Goal: Task Accomplishment & Management: Manage account settings

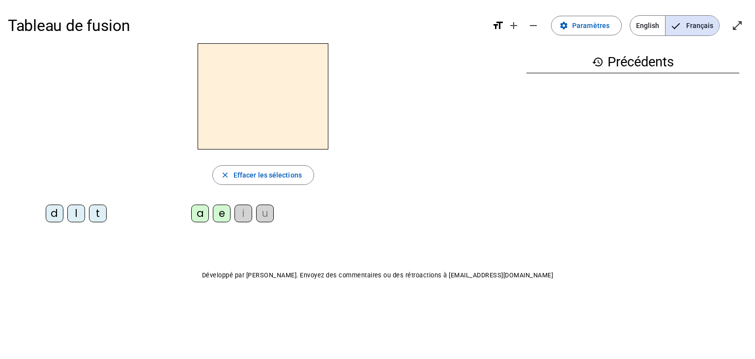
click at [76, 211] on div "l" at bounding box center [76, 214] width 18 height 18
click at [200, 217] on div "a" at bounding box center [200, 214] width 18 height 18
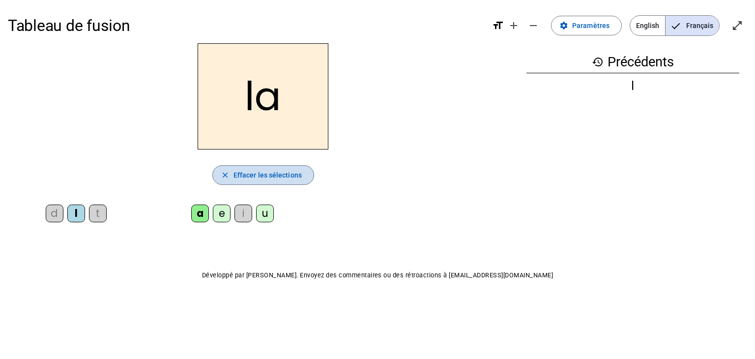
click at [273, 176] on span "Effacer les sélections" at bounding box center [268, 175] width 68 height 12
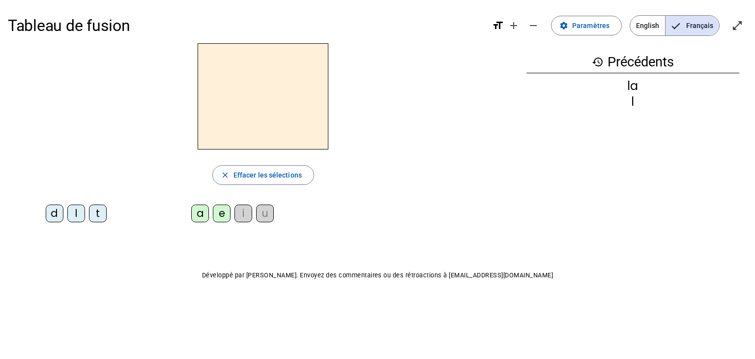
click at [54, 217] on div "d" at bounding box center [55, 214] width 18 height 18
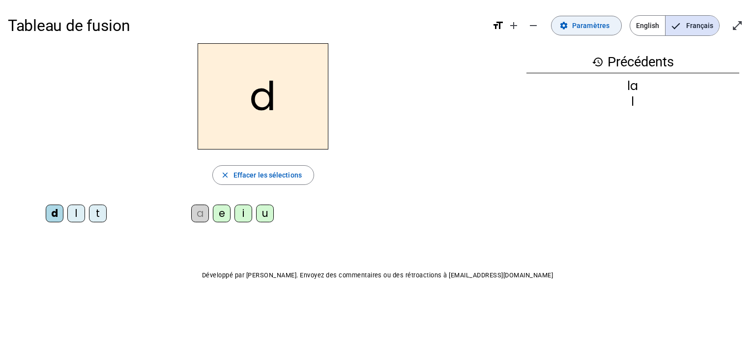
click at [610, 28] on span "Paramètres" at bounding box center [591, 26] width 37 height 12
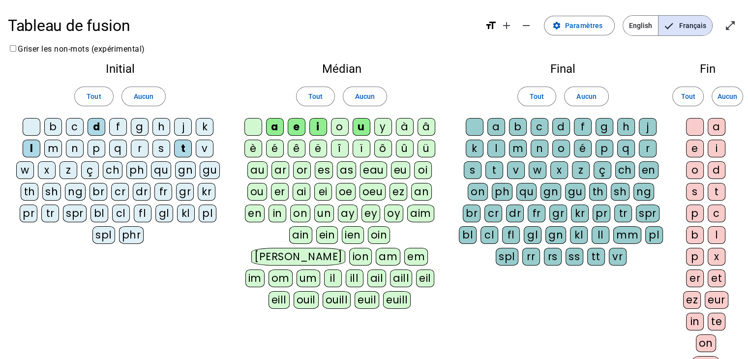
click at [92, 125] on div "d" at bounding box center [97, 127] width 18 height 18
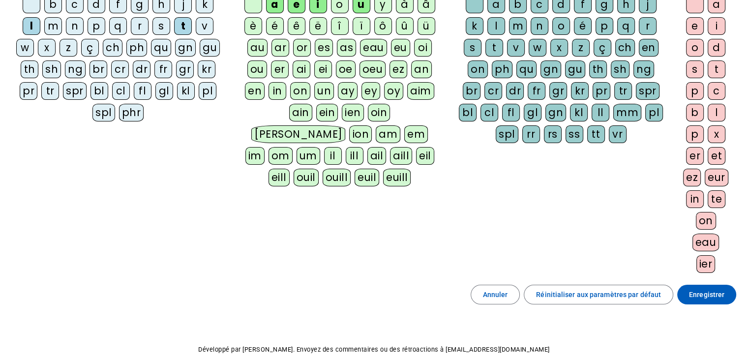
scroll to position [148, 0]
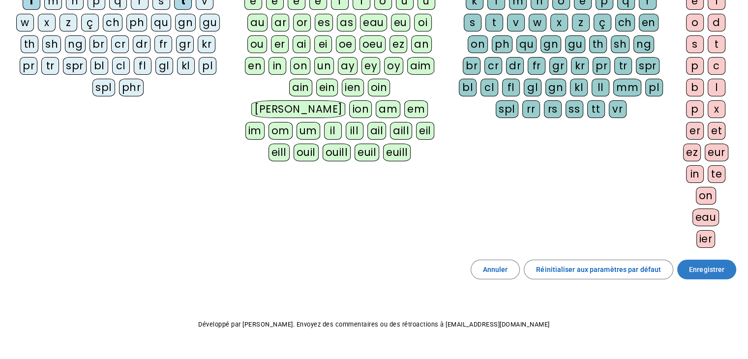
click at [710, 268] on span "Enregistrer" at bounding box center [706, 270] width 35 height 12
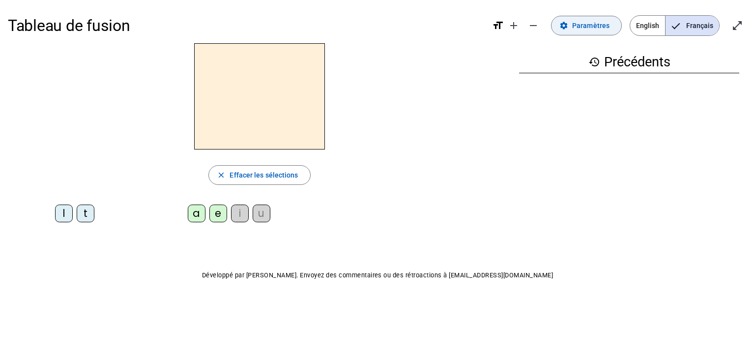
click at [598, 25] on span "Paramètres" at bounding box center [591, 26] width 37 height 12
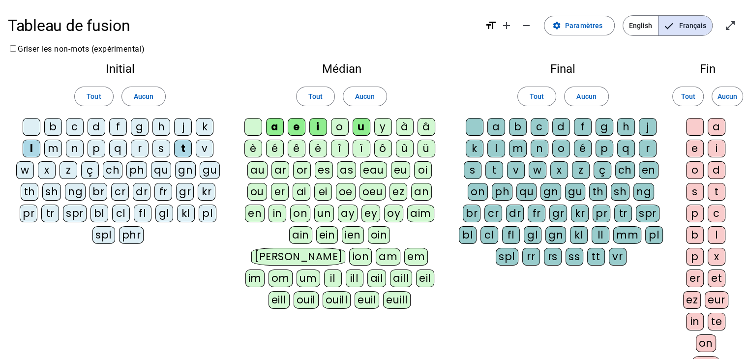
click at [361, 128] on div "u" at bounding box center [362, 127] width 18 height 18
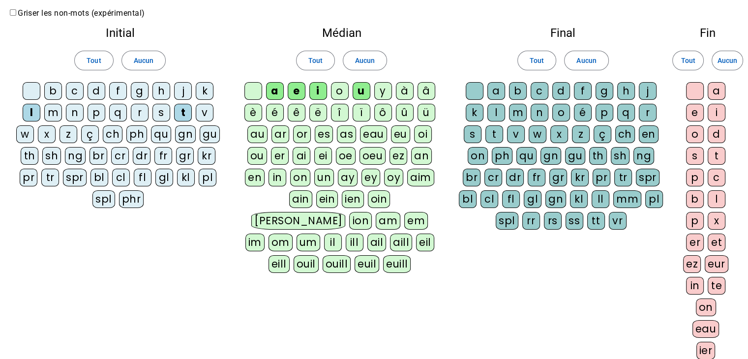
scroll to position [148, 0]
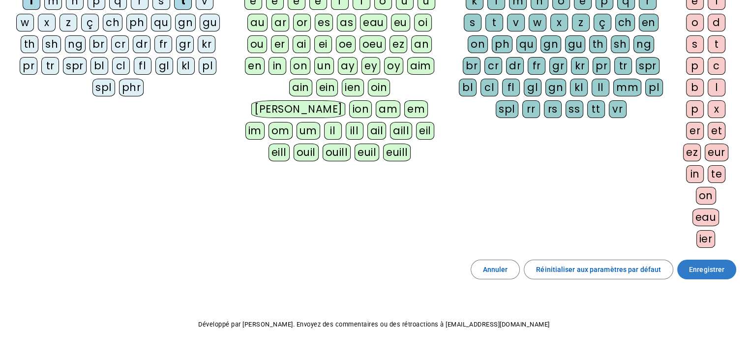
click at [715, 266] on span "Enregistrer" at bounding box center [706, 270] width 35 height 12
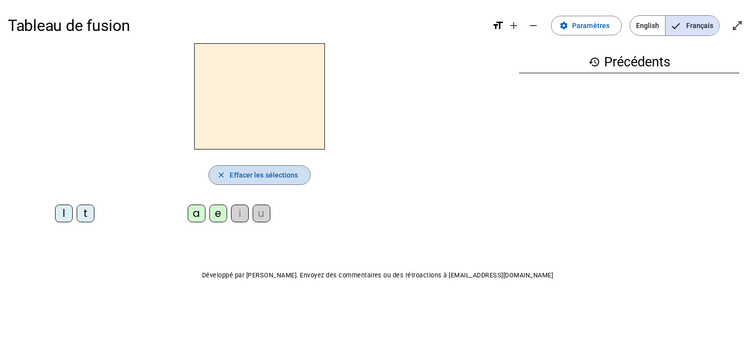
click at [256, 172] on span "Effacer les sélections" at bounding box center [264, 175] width 68 height 12
click at [240, 218] on div "i" at bounding box center [240, 214] width 18 height 18
click at [255, 175] on span "Effacer les sélections" at bounding box center [264, 175] width 68 height 12
click at [259, 213] on div "u" at bounding box center [262, 214] width 18 height 18
click at [266, 177] on span "Effacer les sélections" at bounding box center [264, 175] width 68 height 12
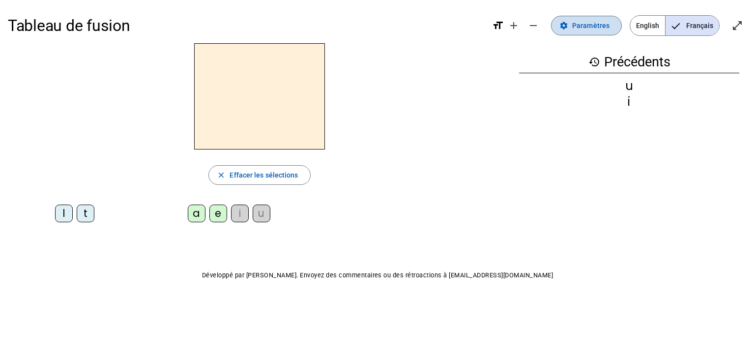
click at [603, 27] on span "Paramètres" at bounding box center [591, 26] width 37 height 12
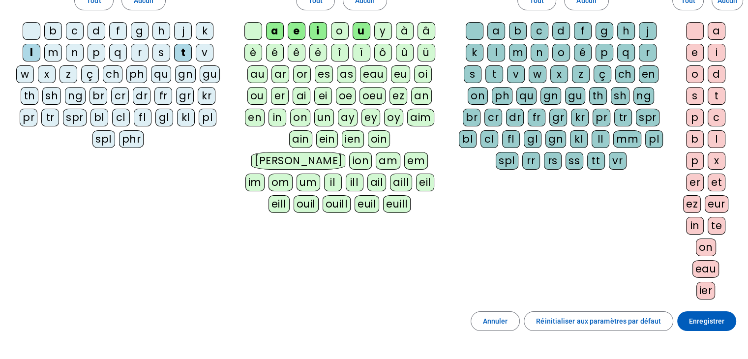
scroll to position [98, 0]
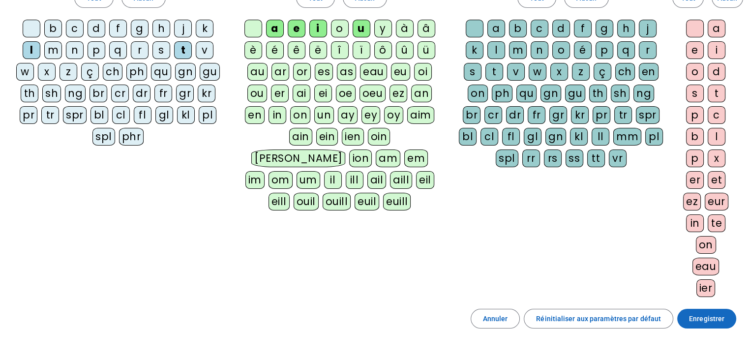
click at [711, 320] on span "Enregistrer" at bounding box center [706, 319] width 35 height 12
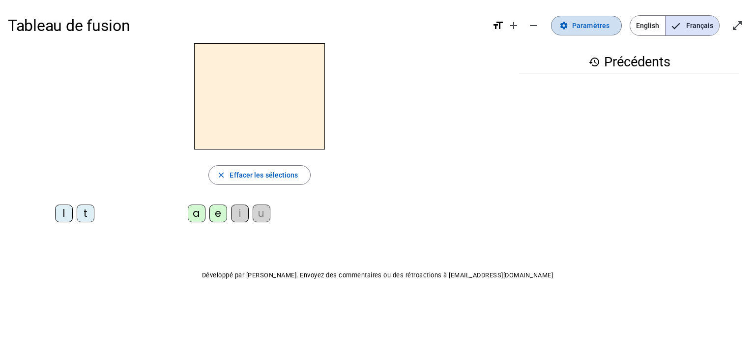
click at [612, 25] on span at bounding box center [587, 26] width 70 height 24
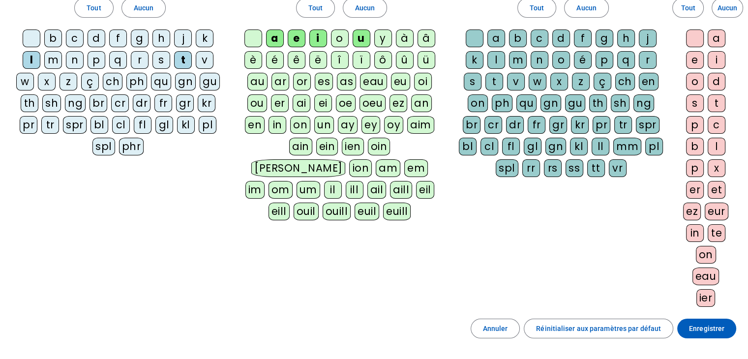
scroll to position [98, 0]
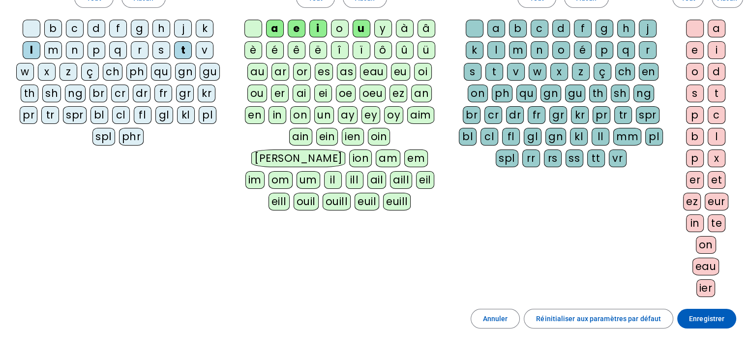
click at [707, 316] on span "Enregistrer" at bounding box center [706, 319] width 35 height 12
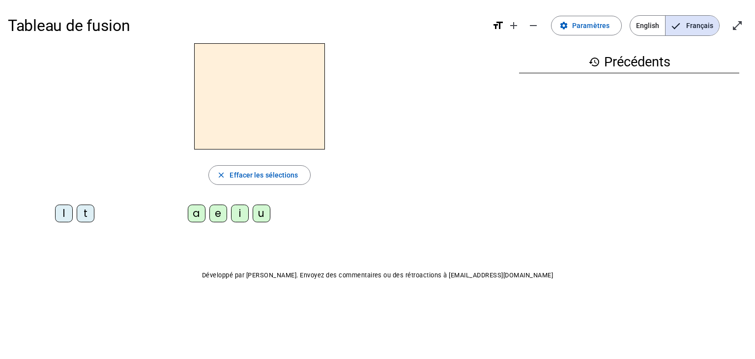
click at [61, 217] on div "l" at bounding box center [64, 214] width 18 height 18
click at [244, 213] on div "i" at bounding box center [240, 214] width 18 height 18
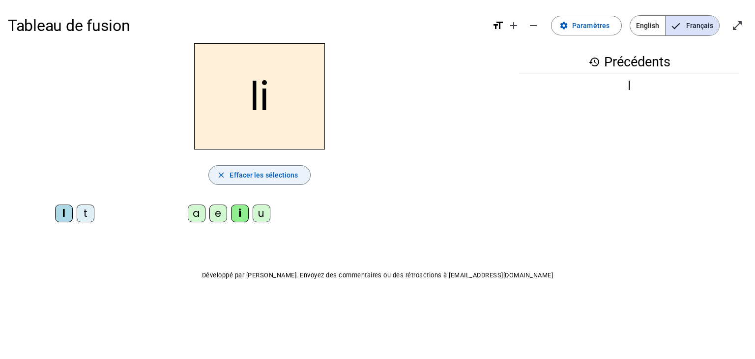
click at [261, 178] on span "Effacer les sélections" at bounding box center [264, 175] width 68 height 12
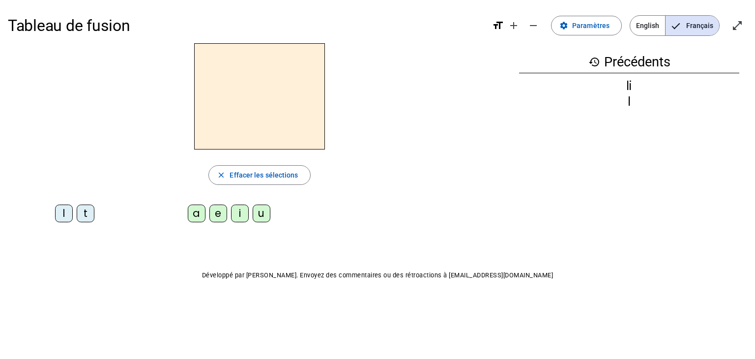
click at [88, 213] on div "t" at bounding box center [86, 214] width 18 height 18
click at [256, 217] on div "u" at bounding box center [262, 214] width 18 height 18
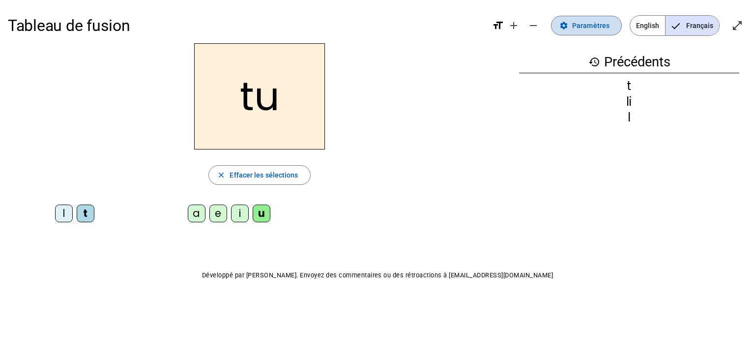
click at [602, 28] on span "Paramètres" at bounding box center [591, 26] width 37 height 12
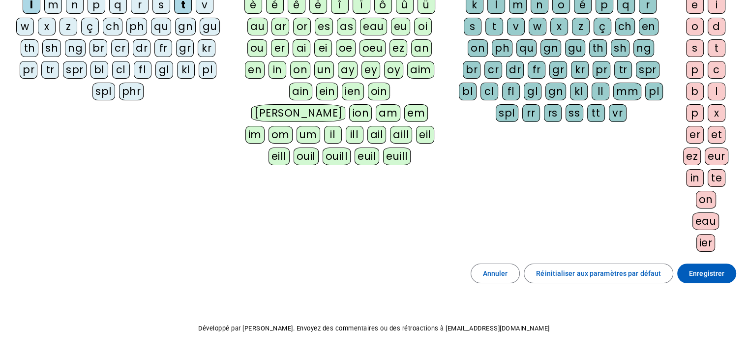
scroll to position [148, 0]
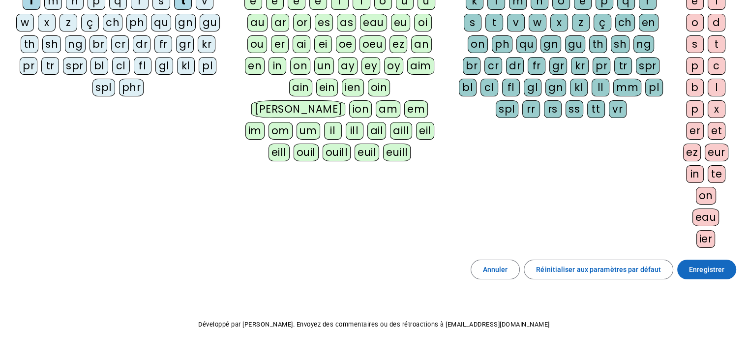
click at [714, 266] on span "Enregistrer" at bounding box center [706, 270] width 35 height 12
